Goal: Task Accomplishment & Management: Manage account settings

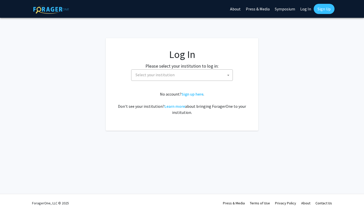
select select
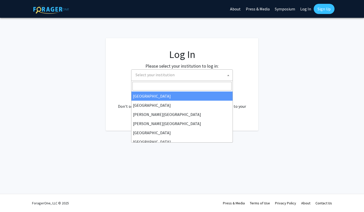
click at [203, 78] on span "Select your institution" at bounding box center [182, 75] width 99 height 10
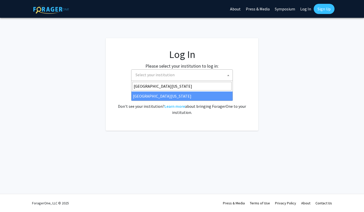
type input "[GEOGRAPHIC_DATA][US_STATE]"
select select "13"
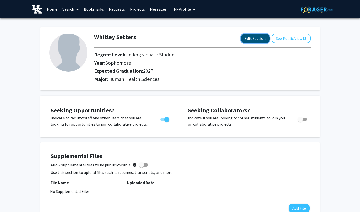
click at [257, 38] on button "Edit Section" at bounding box center [255, 38] width 29 height 9
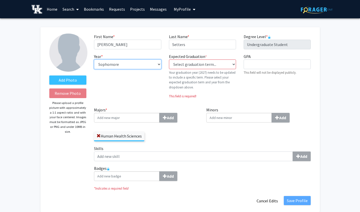
click at [153, 63] on select "--- First-year Sophomore Junior Senior Postbaccalaureate Certificate" at bounding box center [127, 64] width 67 height 10
select select "junior"
click at [94, 59] on select "--- First-year Sophomore Junior Senior Postbaccalaureate Certificate" at bounding box center [127, 64] width 67 height 10
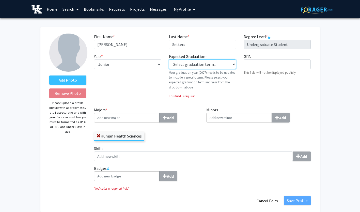
click at [193, 62] on select "Select graduation term... Previous: 2027 (Please select a specific term) Spring…" at bounding box center [202, 64] width 67 height 10
select select "38: spring_2027"
click at [169, 59] on select "Select graduation term... Previous: 2027 (Please select a specific term) Spring…" at bounding box center [202, 64] width 67 height 10
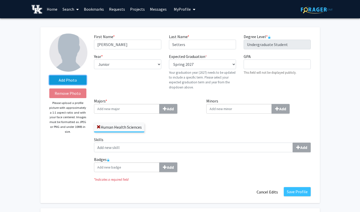
click at [75, 77] on label "Add Photo" at bounding box center [67, 79] width 37 height 9
click at [0, 0] on input "Add Photo" at bounding box center [0, 0] width 0 height 0
click at [75, 80] on label "Add Photo" at bounding box center [67, 79] width 37 height 9
click at [0, 0] on input "Add Photo" at bounding box center [0, 0] width 0 height 0
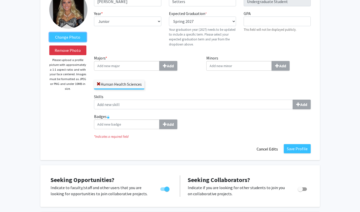
scroll to position [43, 0]
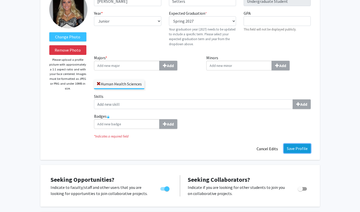
click at [298, 147] on button "Save Profile" at bounding box center [297, 148] width 27 height 9
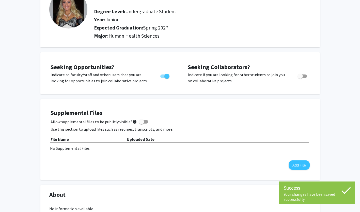
scroll to position [0, 0]
